Goal: Task Accomplishment & Management: Use online tool/utility

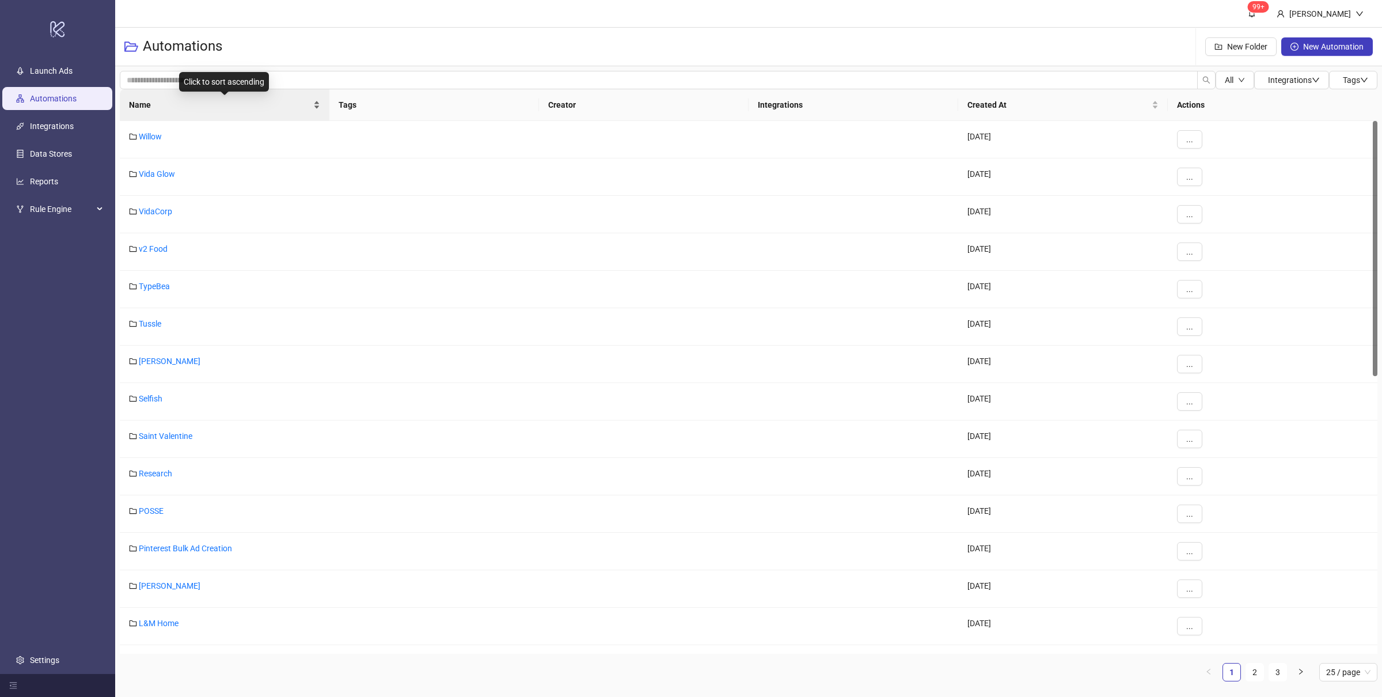
click at [318, 111] on div "Name" at bounding box center [224, 104] width 191 height 13
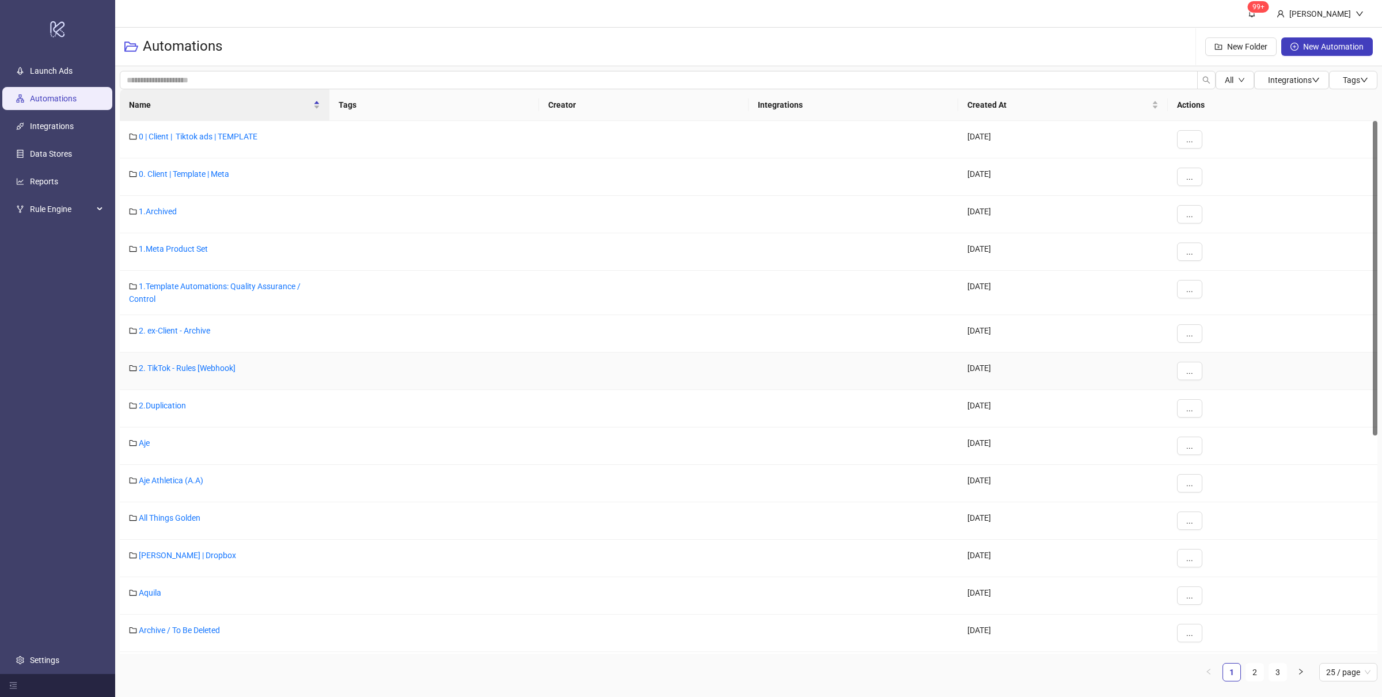
scroll to position [410, 0]
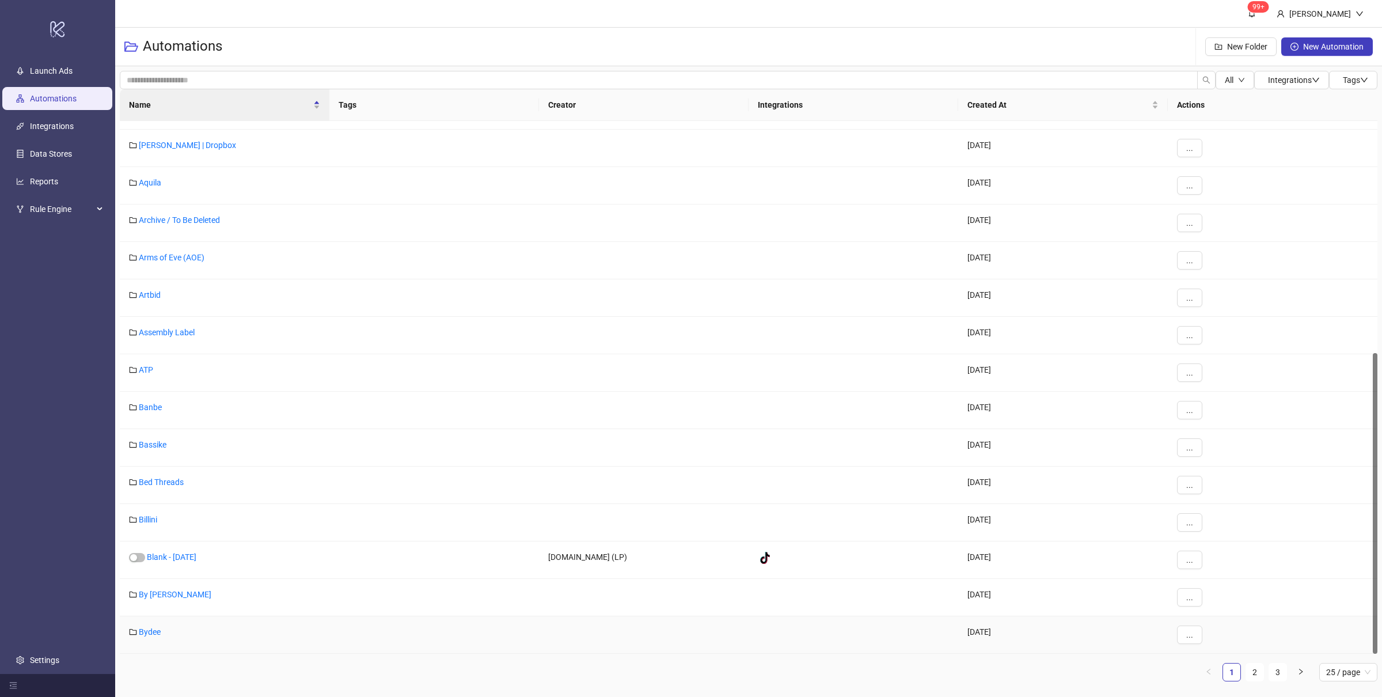
click at [156, 632] on link "Bydee" at bounding box center [150, 631] width 22 height 9
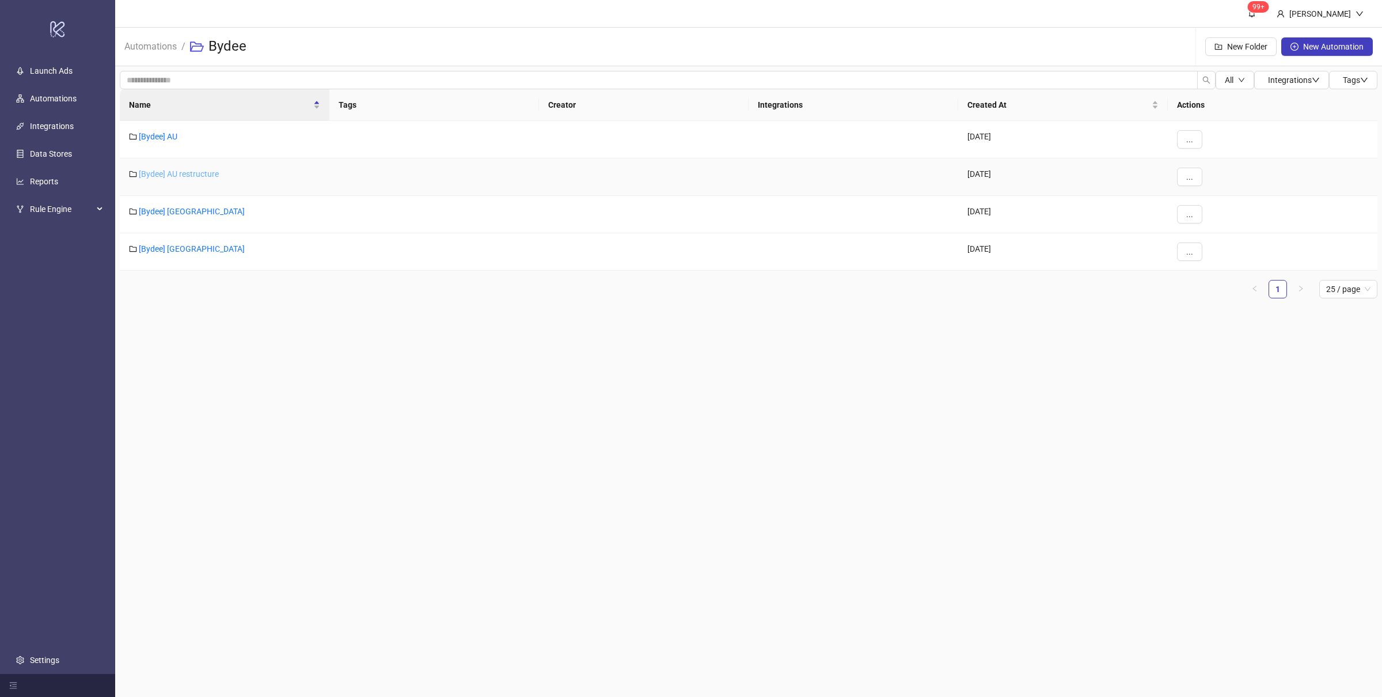
click at [183, 172] on link "[Bydee] AU restructure" at bounding box center [179, 173] width 80 height 9
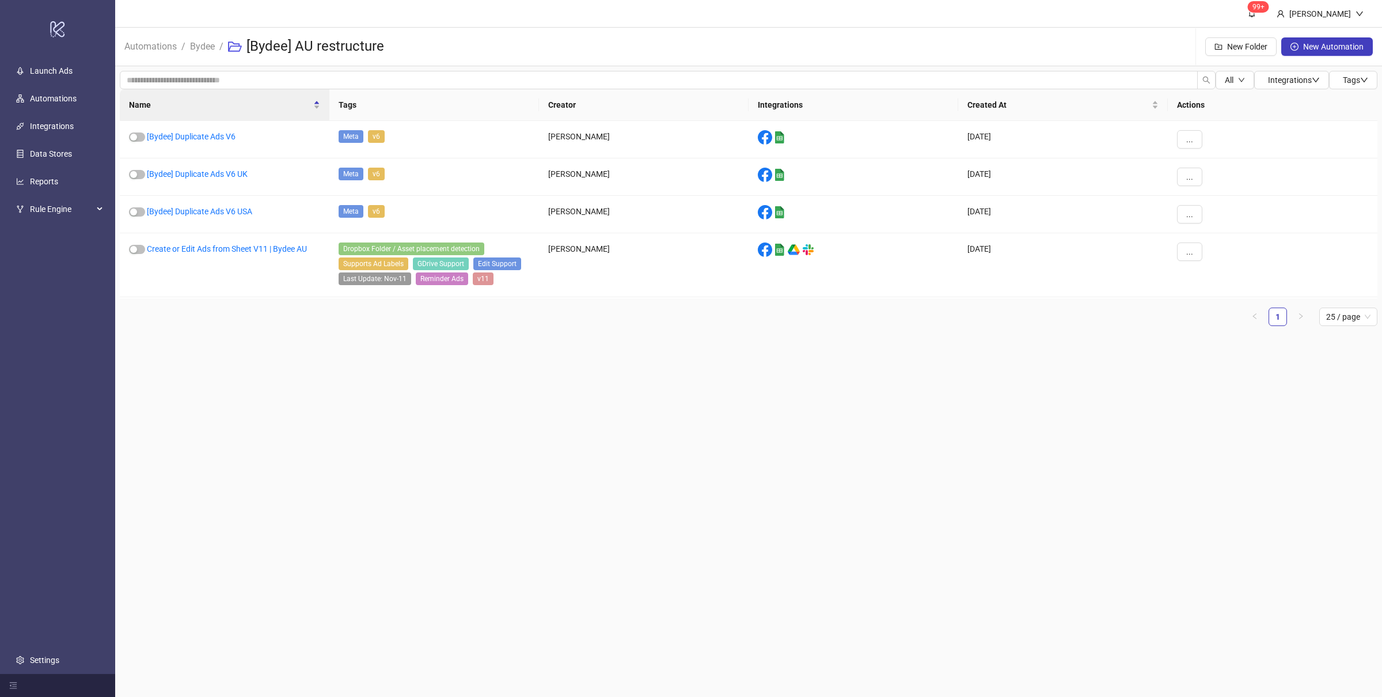
drag, startPoint x: 278, startPoint y: 340, endPoint x: 289, endPoint y: 342, distance: 10.5
click at [281, 340] on main "99+ [PERSON_NAME] Automations / Bydee / [Bydee] AU restructure New Folder New A…" at bounding box center [748, 348] width 1267 height 697
drag, startPoint x: 340, startPoint y: 365, endPoint x: 256, endPoint y: 265, distance: 130.4
click at [341, 365] on main "99+ [PERSON_NAME] Automations / Bydee / [Bydee] AU restructure New Folder New A…" at bounding box center [748, 348] width 1267 height 697
click at [202, 135] on link "[Bydee] Duplicate Ads V6" at bounding box center [191, 136] width 89 height 9
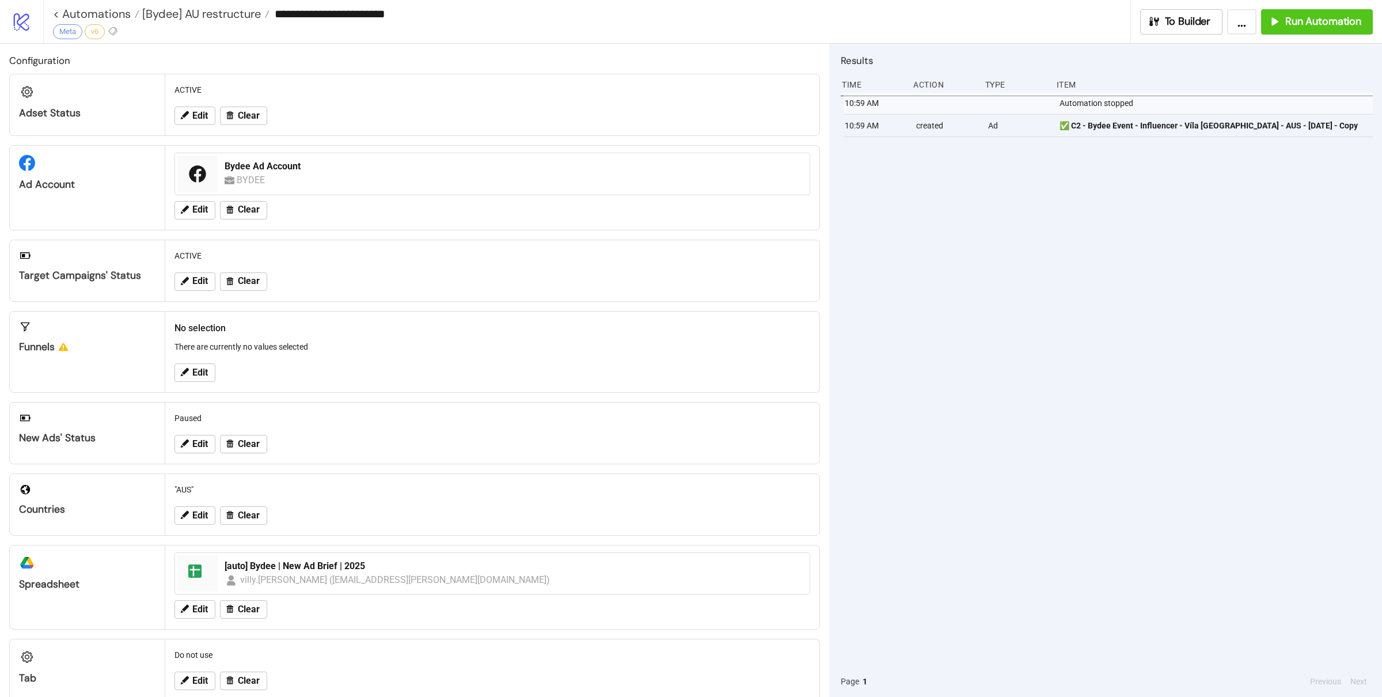
click at [1120, 237] on div "10:59 AM Automation stopped 10:59 AM created Ad ✅ C2 - Bydee Event - Influencer…" at bounding box center [1107, 379] width 532 height 574
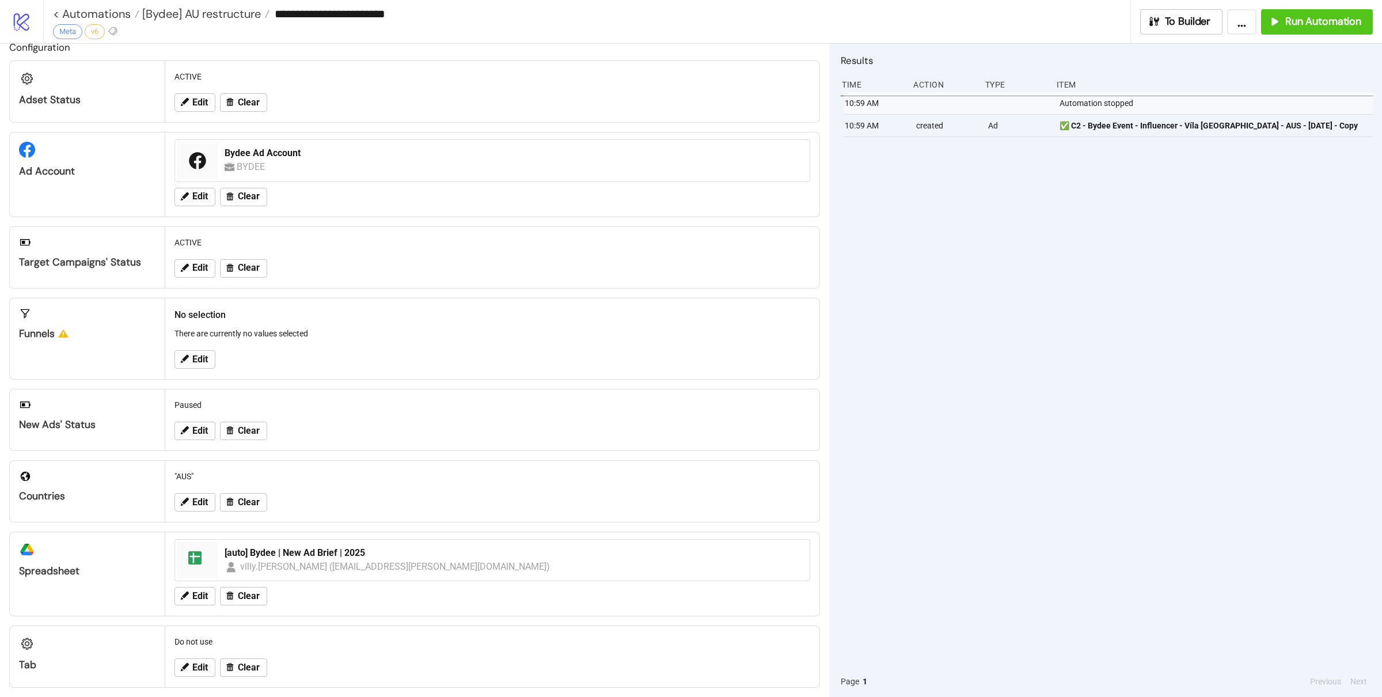
scroll to position [25, 0]
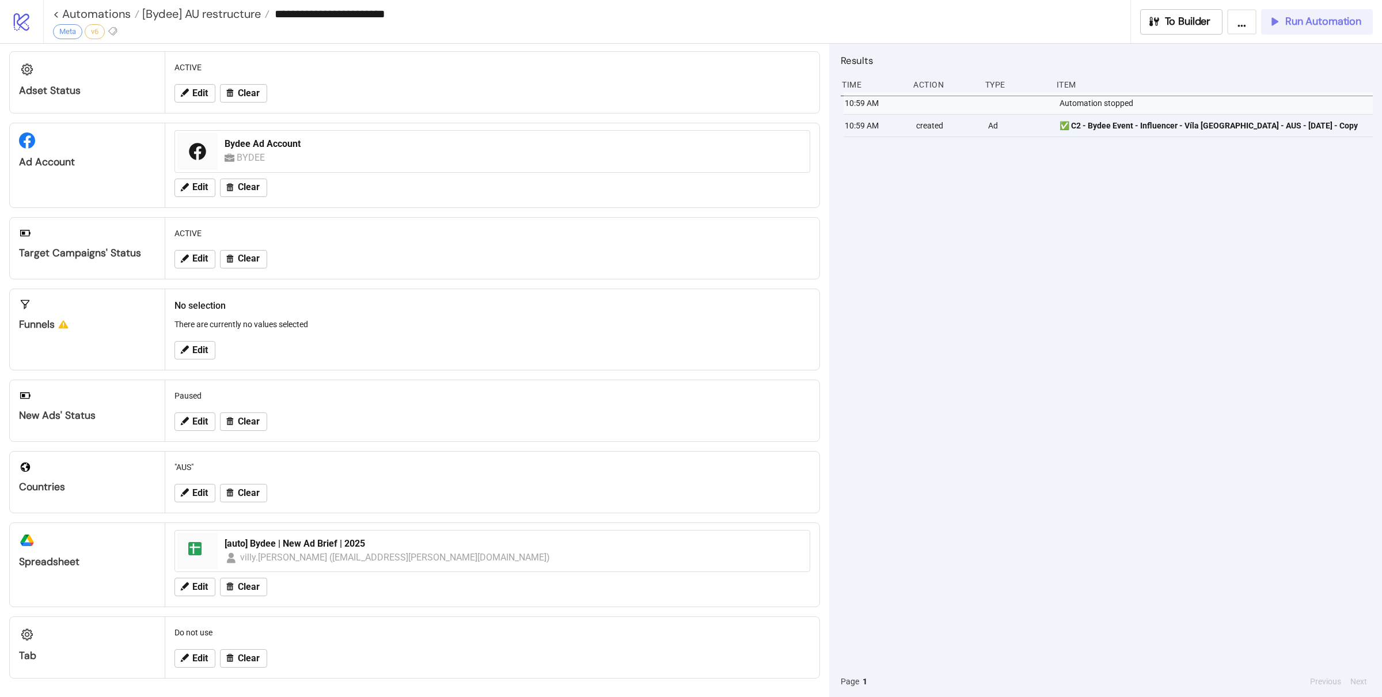
click at [1297, 22] on span "Run Automation" at bounding box center [1324, 21] width 76 height 13
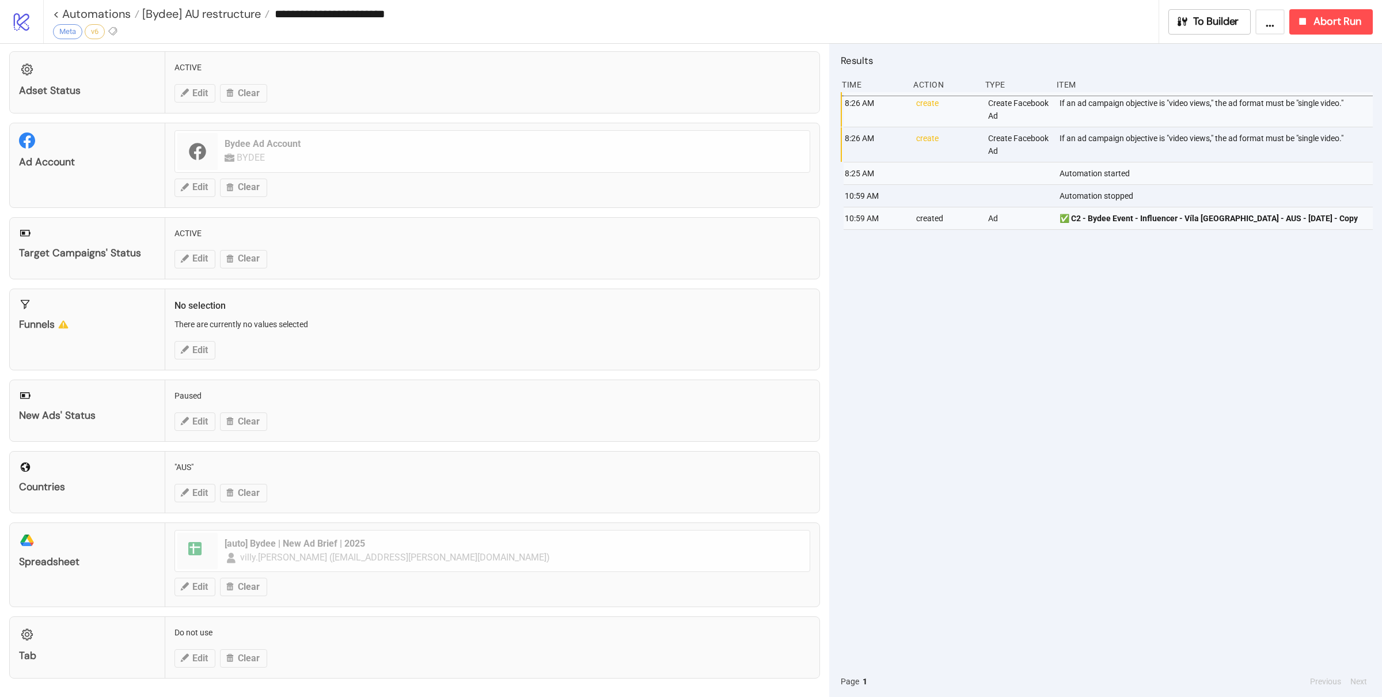
click at [1082, 303] on div "8:26 AM create Create Facebook Ad If an ad campaign objective is "video views,"…" at bounding box center [1107, 379] width 532 height 574
click at [1087, 304] on div "8:26 AM create Create Facebook Ad If an ad campaign objective is "video views,"…" at bounding box center [1107, 379] width 532 height 574
click at [1089, 305] on div "8:26 AM create Create Facebook Ad If an ad campaign objective is "video views,"…" at bounding box center [1107, 379] width 532 height 574
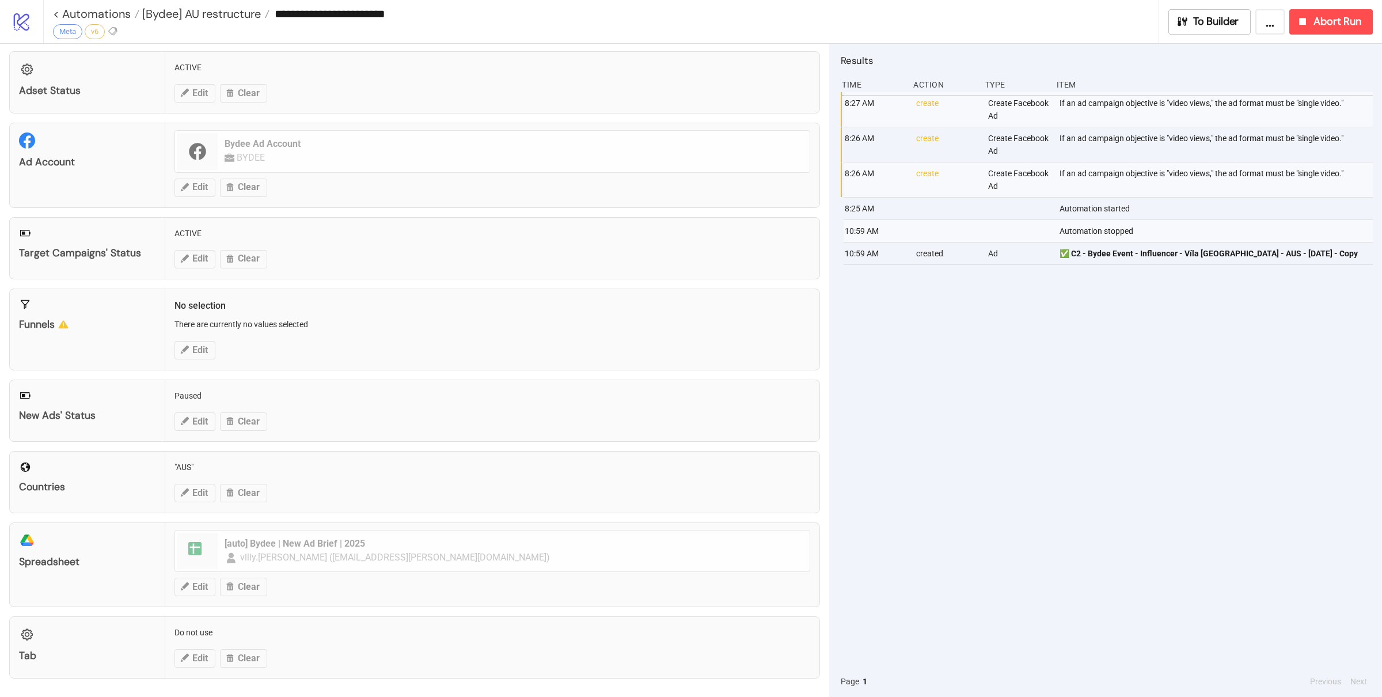
click at [1260, 373] on div "8:27 AM create Create Facebook Ad If an ad campaign objective is "video views,"…" at bounding box center [1107, 379] width 532 height 574
click at [1312, 22] on div "Abort Run" at bounding box center [1329, 21] width 65 height 13
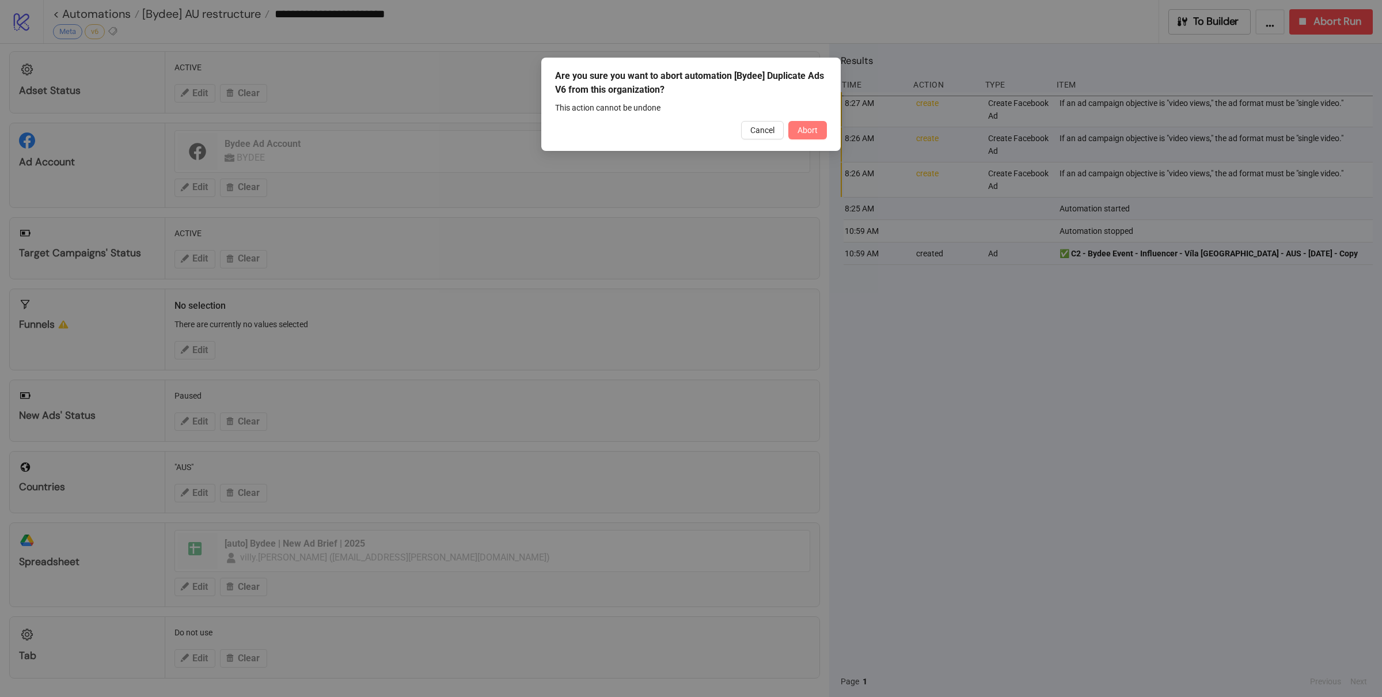
click at [816, 126] on span "Abort" at bounding box center [808, 130] width 20 height 9
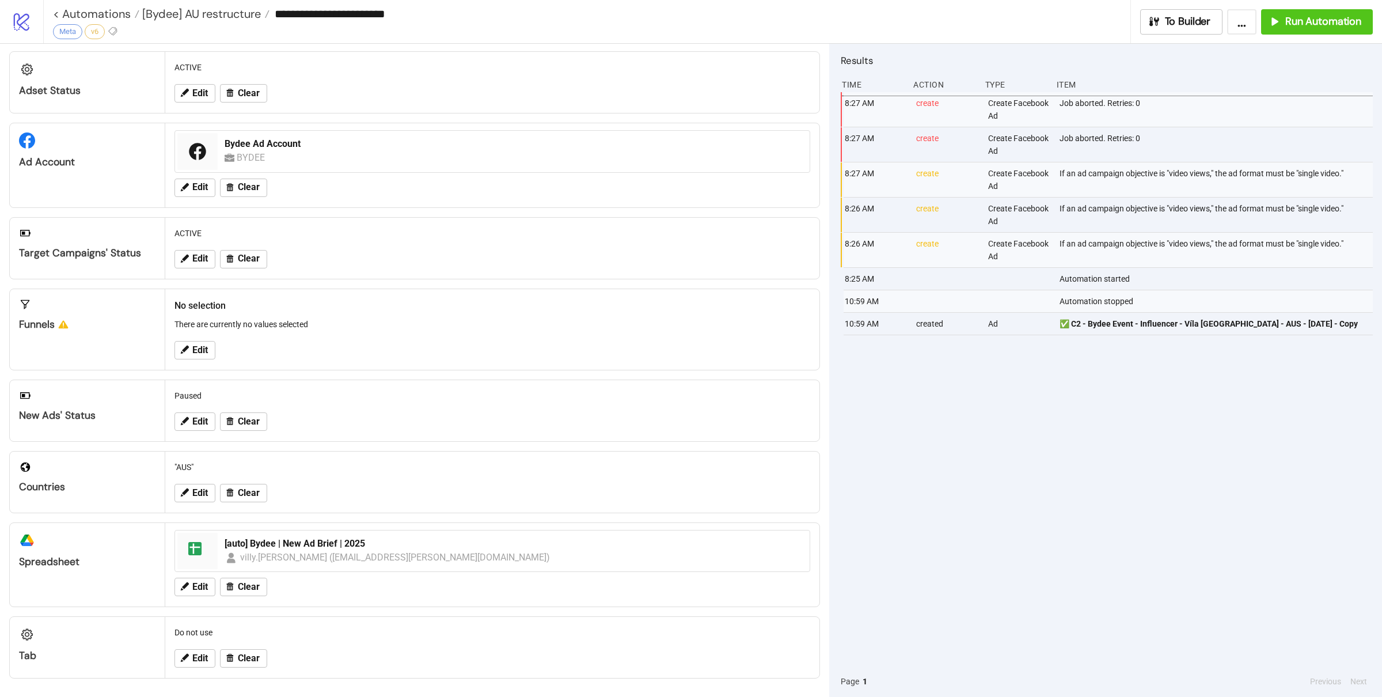
click at [1028, 448] on div "8:27 AM create Create Facebook Ad Job aborted. Retries: 0 8:27 AM create Create…" at bounding box center [1107, 379] width 532 height 574
click at [1048, 456] on div "8:27 AM create Create Facebook Ad Job aborted. Retries: 0 8:27 AM create Create…" at bounding box center [1107, 379] width 532 height 574
click at [1044, 472] on div "8:27 AM create Create Facebook Ad Job aborted. Retries: 0 8:27 AM create Create…" at bounding box center [1107, 379] width 532 height 574
click at [1092, 398] on div "8:27 AM create Create Facebook Ad Job aborted. Retries: 0 8:27 AM create Create…" at bounding box center [1107, 379] width 532 height 574
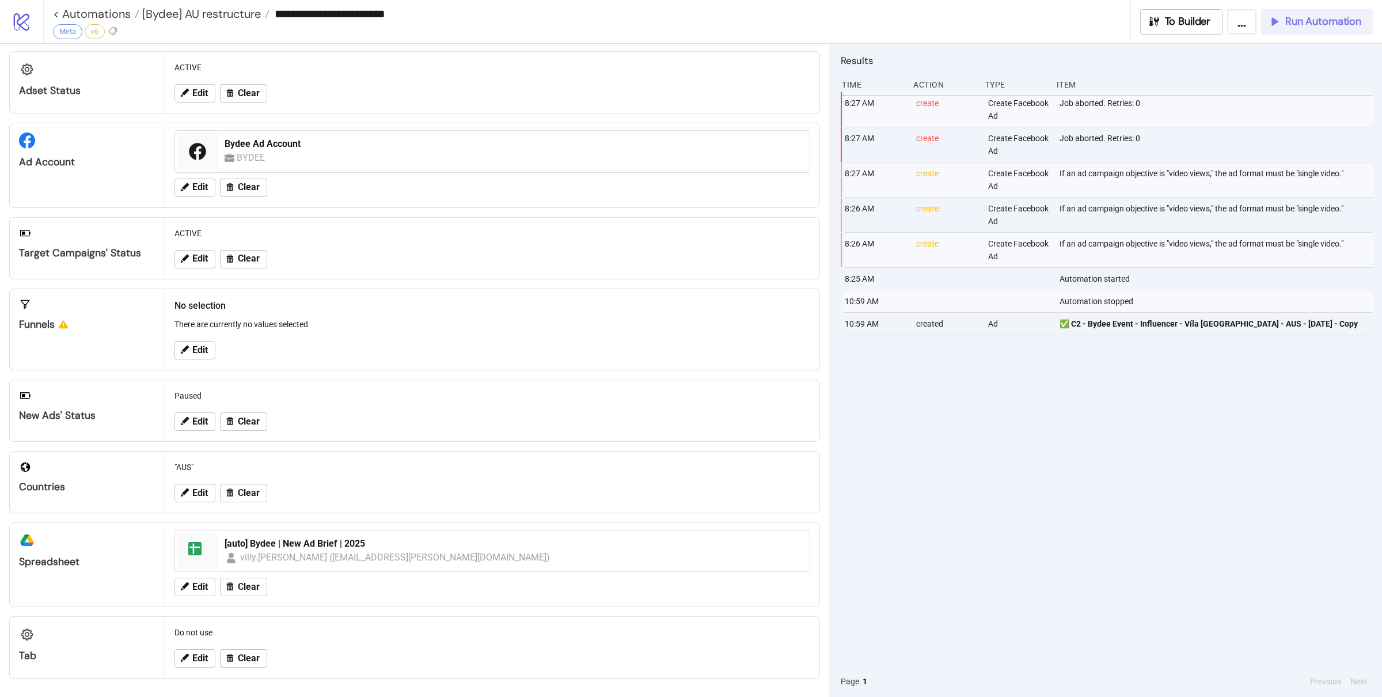
click at [1308, 24] on span "Run Automation" at bounding box center [1324, 21] width 76 height 13
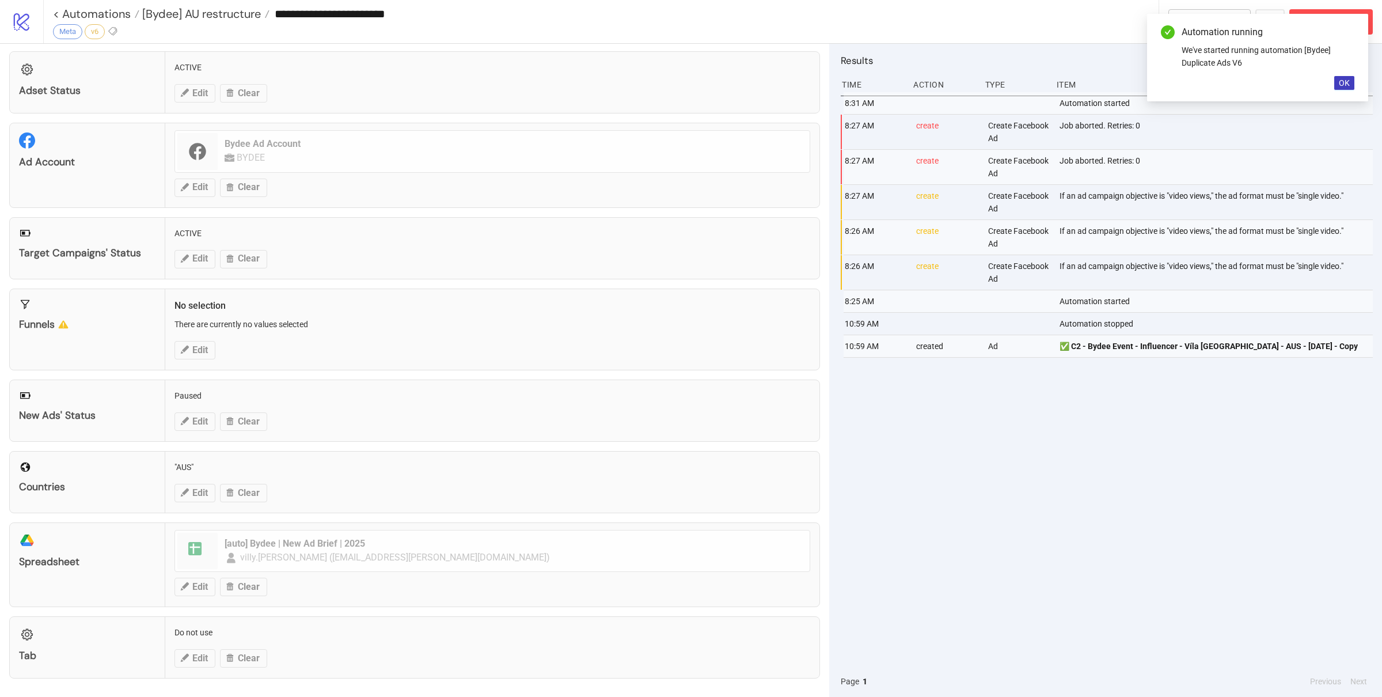
click at [1106, 452] on div "8:31 AM Automation started 8:27 AM create Create Facebook Ad Job aborted. Retri…" at bounding box center [1107, 379] width 532 height 574
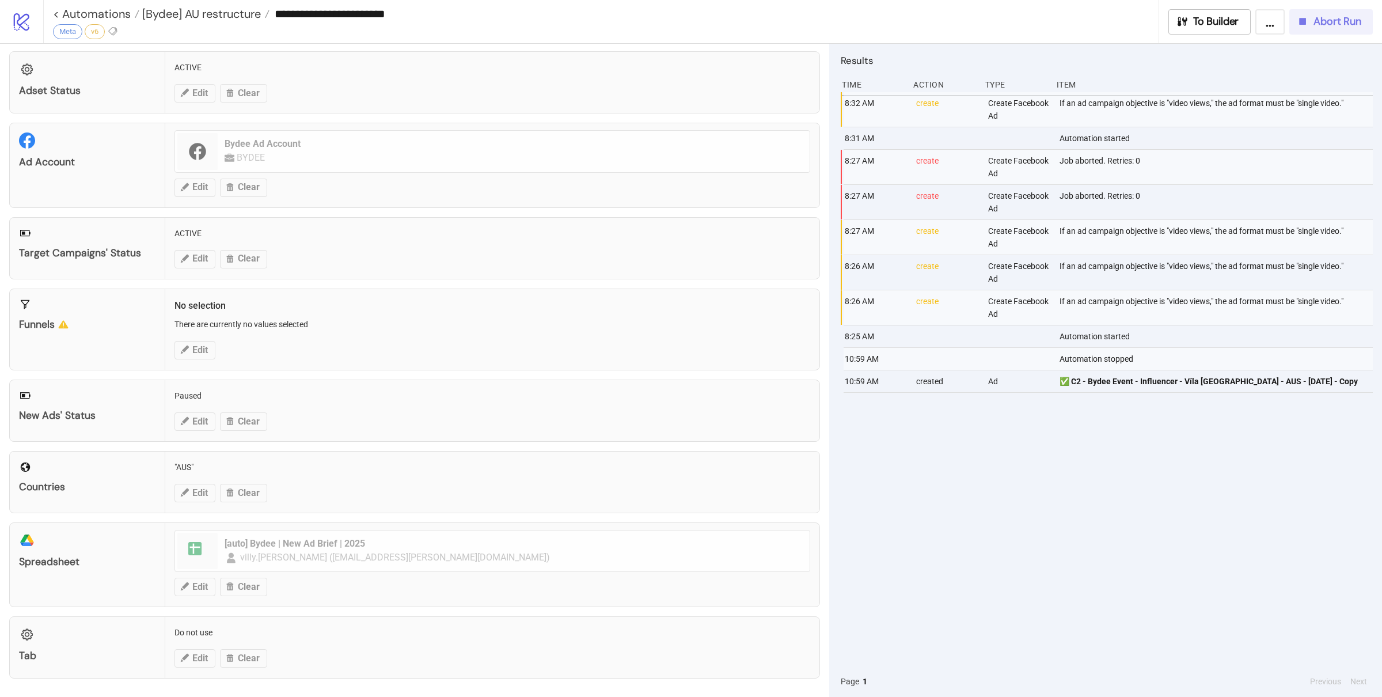
click at [1322, 32] on button "Abort Run" at bounding box center [1332, 21] width 84 height 25
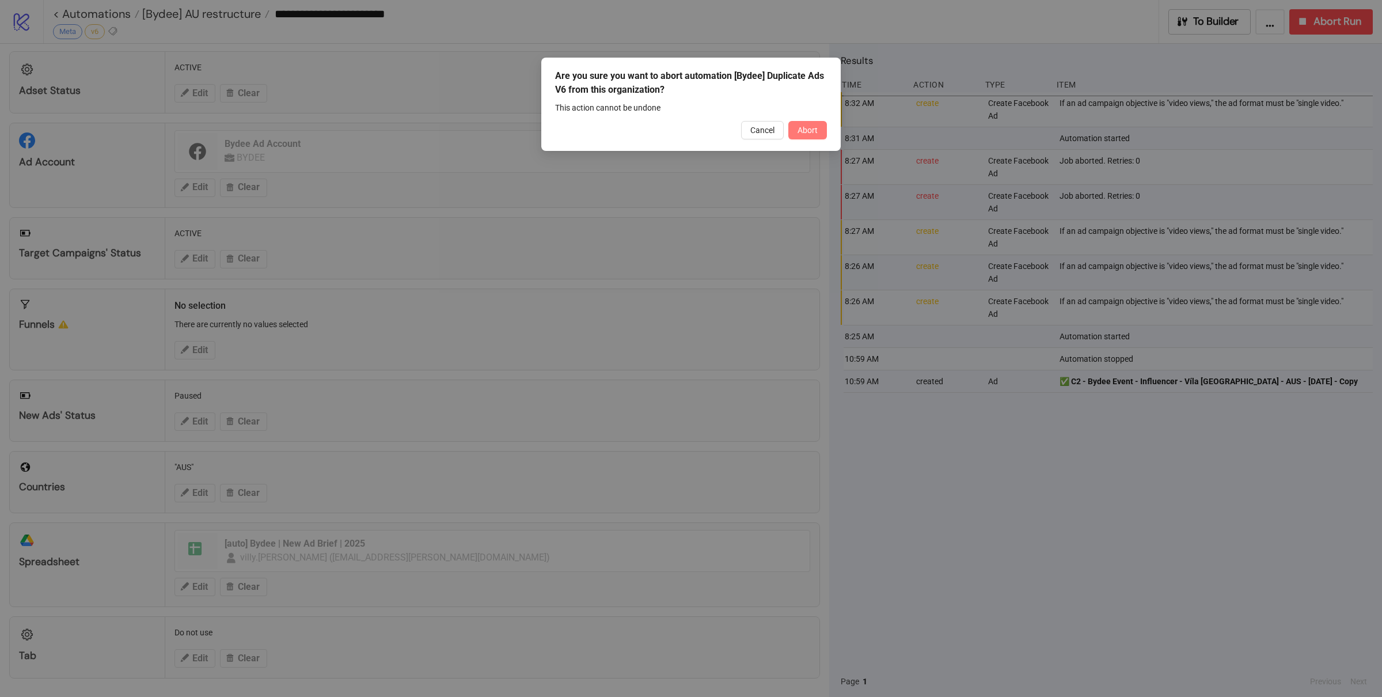
click at [813, 128] on span "Abort" at bounding box center [808, 130] width 20 height 9
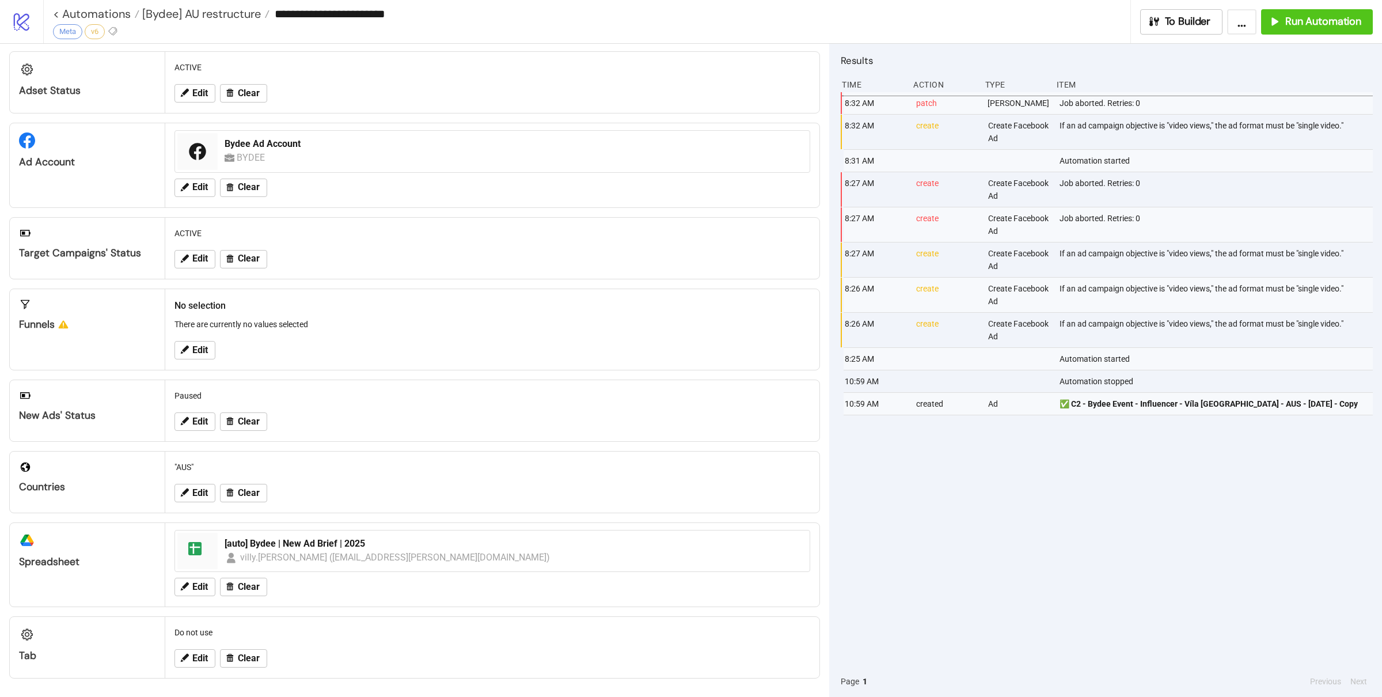
click at [1064, 484] on div "8:32 AM patch Patch Json Job aborted. Retries: 0 8:32 AM create Create Facebook…" at bounding box center [1107, 379] width 532 height 574
